Goal: Find specific page/section: Find specific page/section

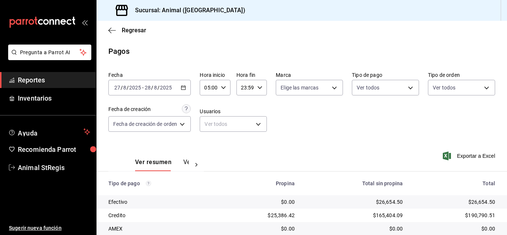
scroll to position [93, 0]
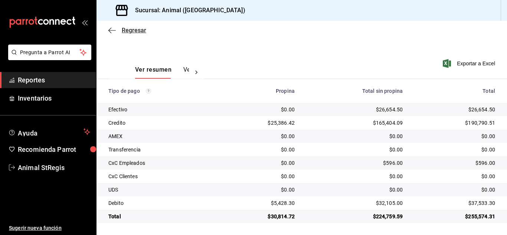
click at [136, 30] on span "Regresar" at bounding box center [134, 30] width 25 height 7
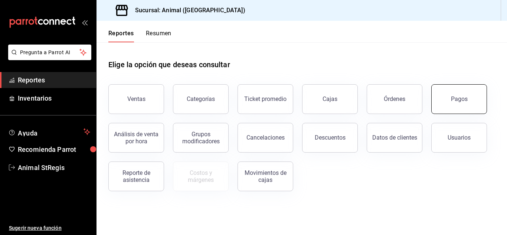
click at [450, 94] on button "Pagos" at bounding box center [460, 99] width 56 height 30
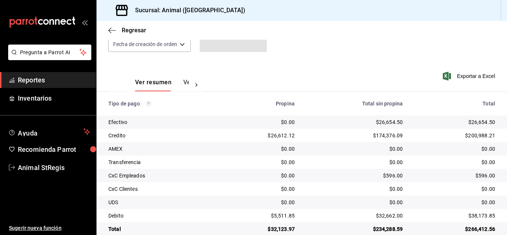
scroll to position [93, 0]
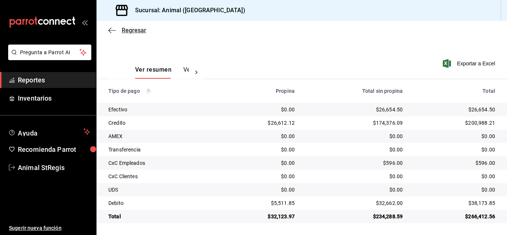
click at [127, 29] on span "Regresar" at bounding box center [134, 30] width 25 height 7
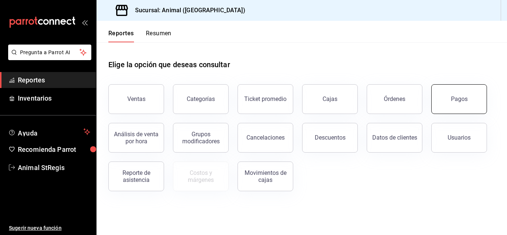
click at [445, 100] on button "Pagos" at bounding box center [460, 99] width 56 height 30
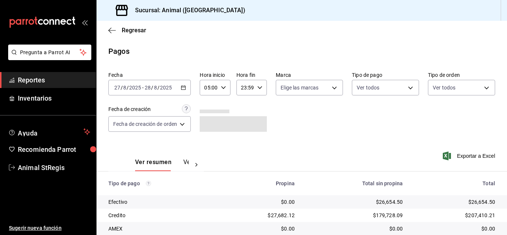
scroll to position [93, 0]
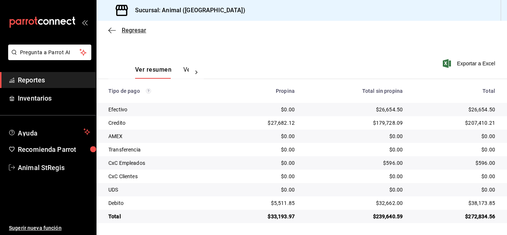
click at [128, 30] on span "Regresar" at bounding box center [134, 30] width 25 height 7
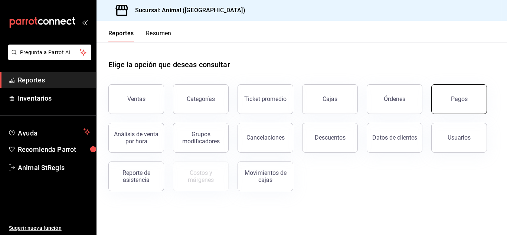
click at [448, 106] on button "Pagos" at bounding box center [460, 99] width 56 height 30
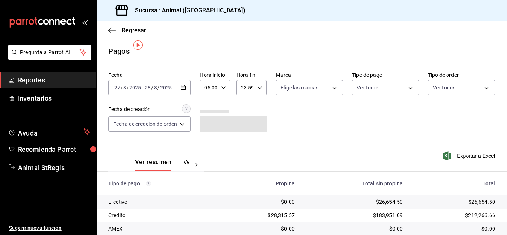
scroll to position [93, 0]
